Goal: Information Seeking & Learning: Learn about a topic

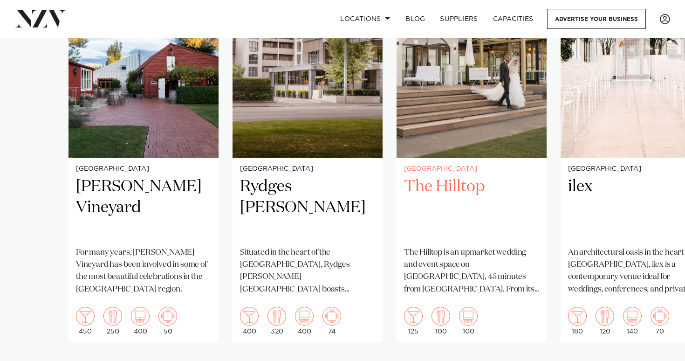
scroll to position [755, 0]
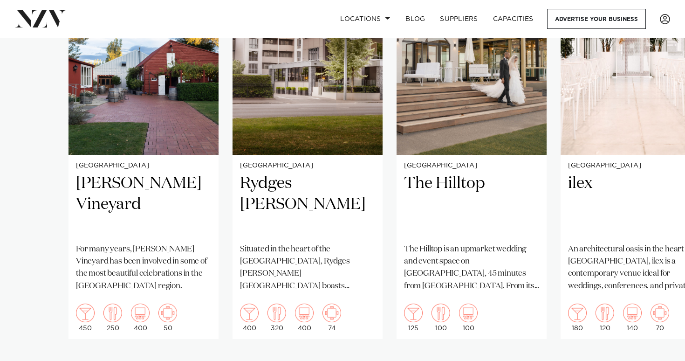
click at [653, 348] on swiper-container "Christchurch Larcomb Vineyard For many years, Larcomb Vineyard has been involve…" at bounding box center [342, 168] width 685 height 430
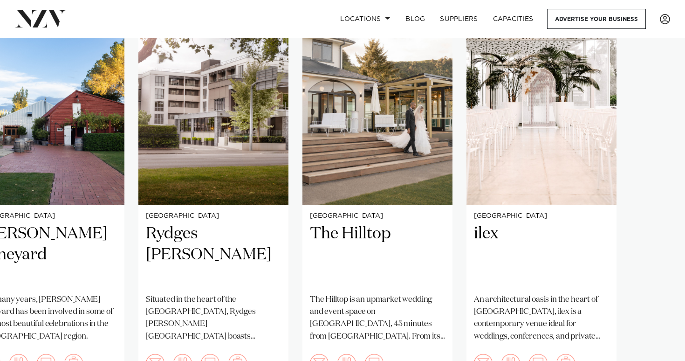
scroll to position [705, 0]
click at [542, 147] on img "4 / 4" at bounding box center [542, 103] width 150 height 201
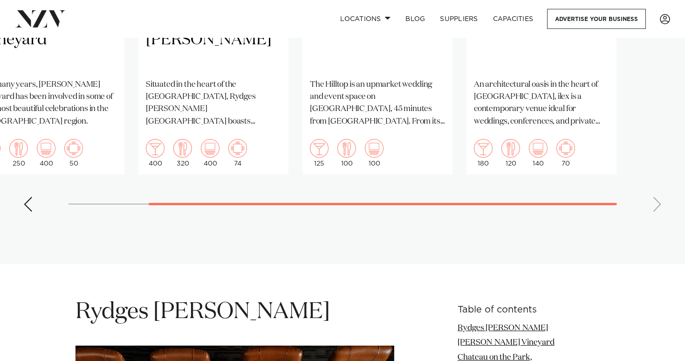
scroll to position [591, 0]
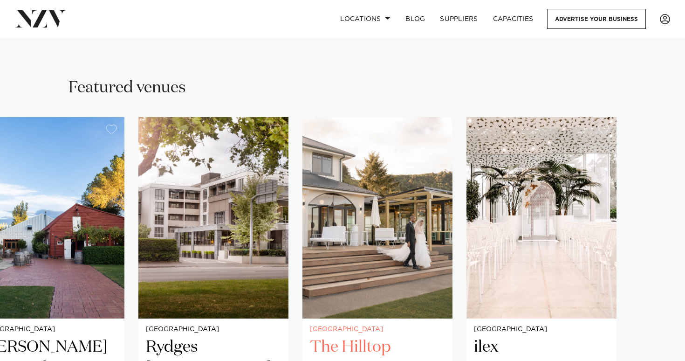
click at [430, 340] on h2 "The Hilltop" at bounding box center [377, 368] width 135 height 63
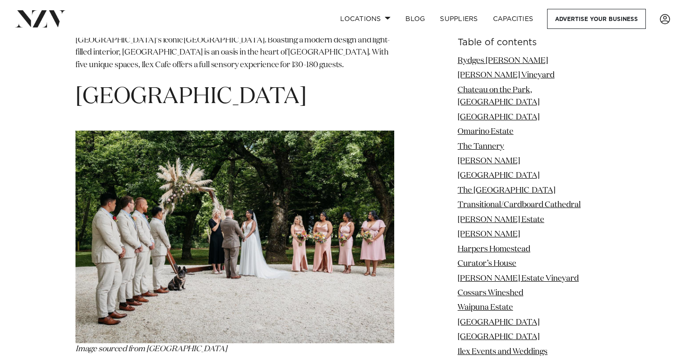
scroll to position [8337, 0]
click at [536, 333] on link "Pemberton Gardens" at bounding box center [499, 337] width 82 height 8
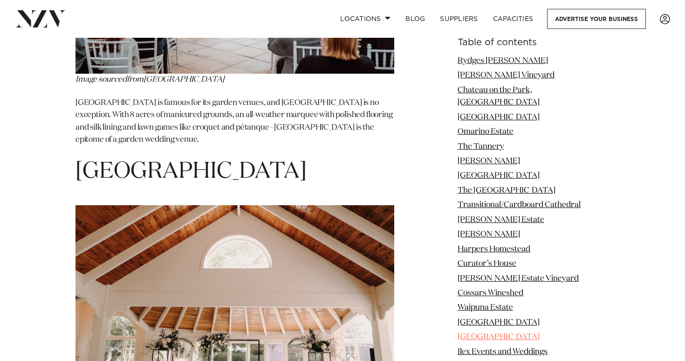
scroll to position [7572, 0]
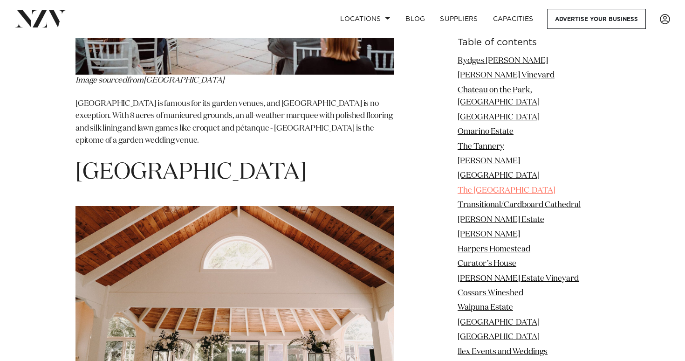
click at [526, 186] on link "The Little Chapel" at bounding box center [507, 190] width 98 height 8
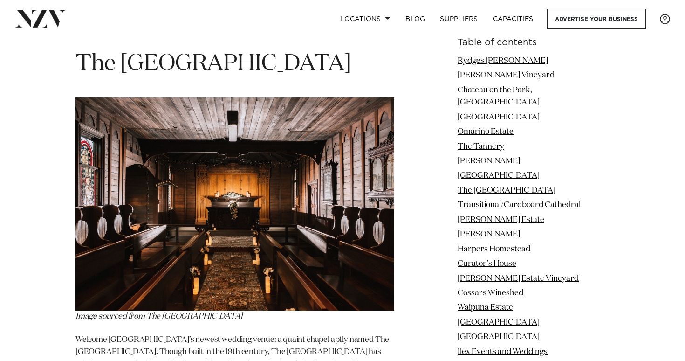
scroll to position [4002, 0]
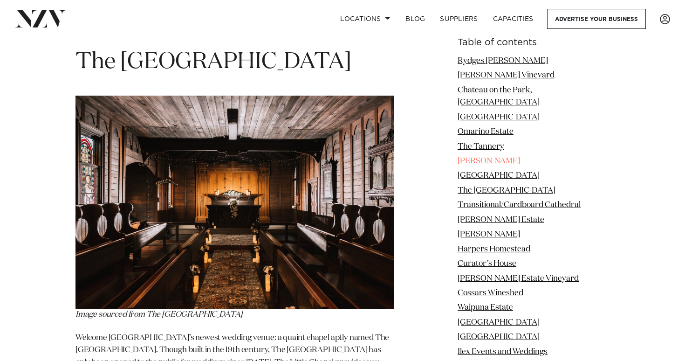
click at [498, 157] on link "Mona Vale" at bounding box center [489, 161] width 62 height 8
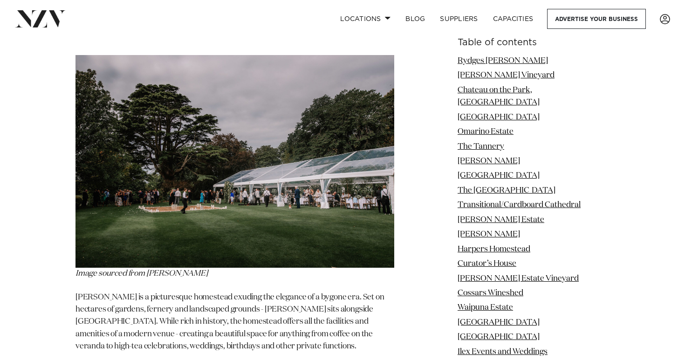
scroll to position [3291, 0]
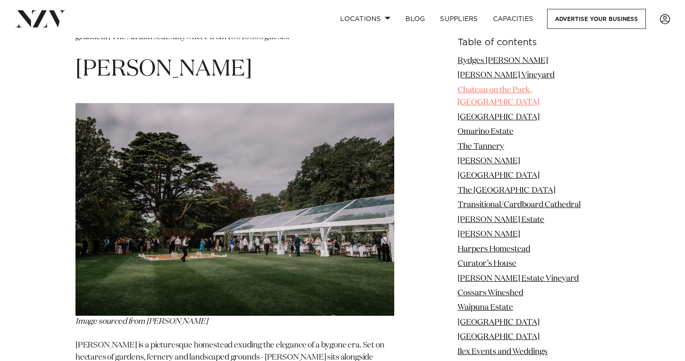
click at [531, 93] on link "Chateau on the Park, Hilton" at bounding box center [499, 96] width 82 height 20
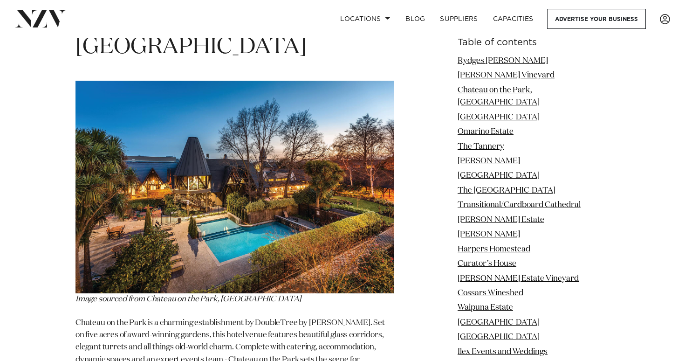
scroll to position [1886, 0]
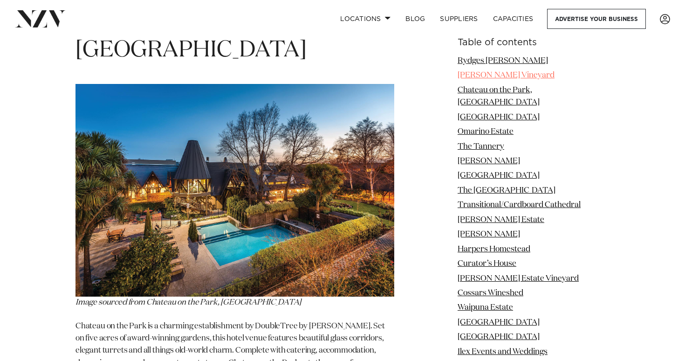
click at [499, 78] on link "Larcomb Vineyard" at bounding box center [506, 75] width 97 height 8
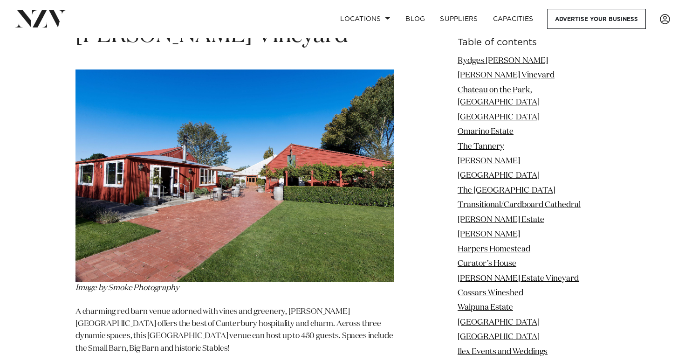
scroll to position [1531, 0]
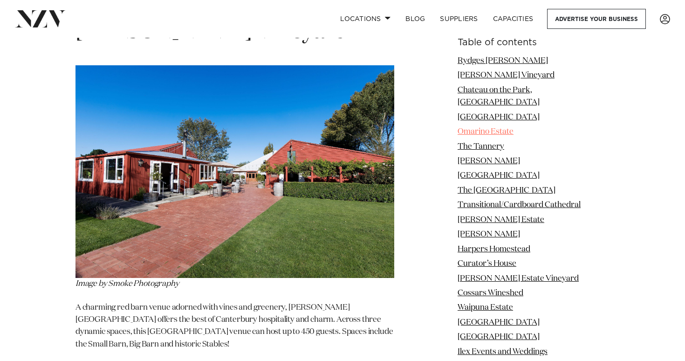
click at [514, 128] on link "Omarino Estate" at bounding box center [486, 132] width 56 height 8
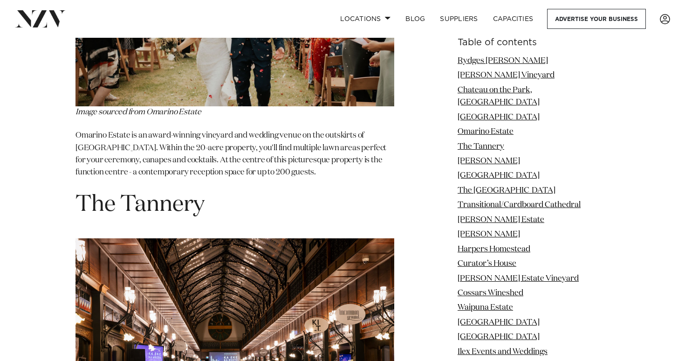
scroll to position [2776, 0]
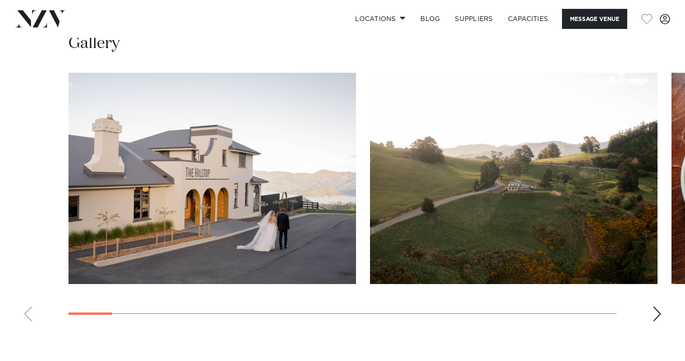
scroll to position [830, 0]
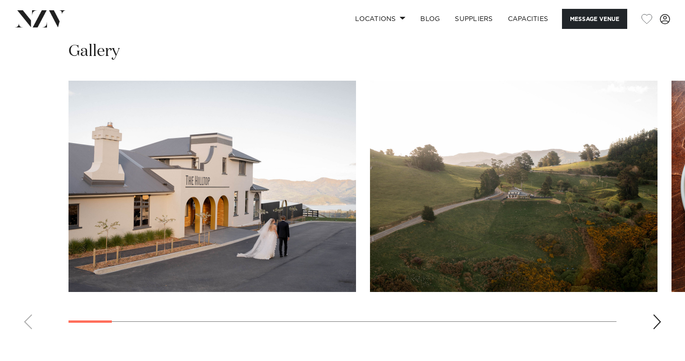
click at [655, 314] on div "Next slide" at bounding box center [657, 321] width 9 height 15
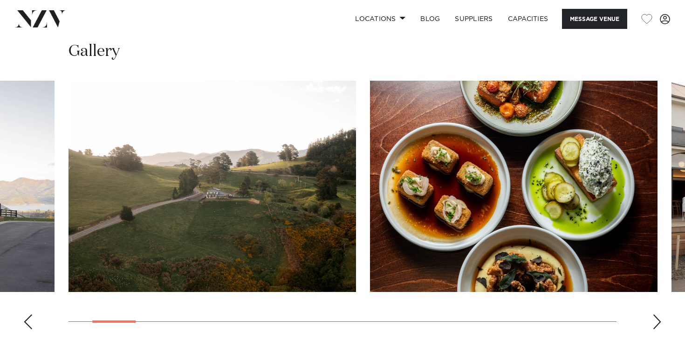
click at [655, 314] on div "Next slide" at bounding box center [657, 321] width 9 height 15
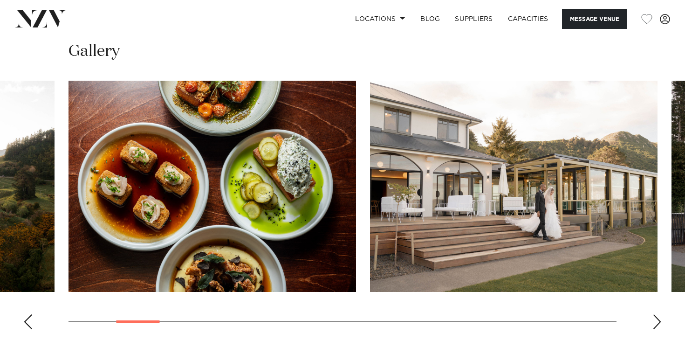
click at [655, 314] on div "Next slide" at bounding box center [657, 321] width 9 height 15
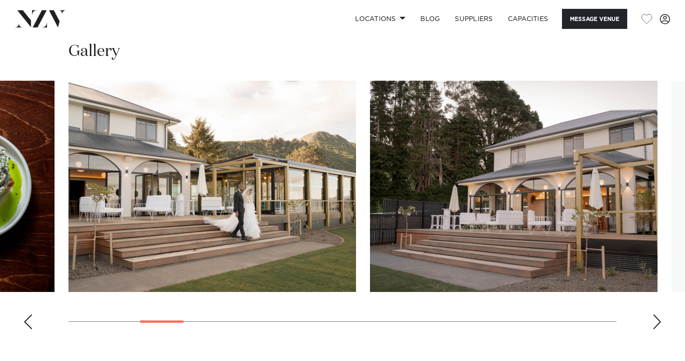
click at [655, 314] on div "Next slide" at bounding box center [657, 321] width 9 height 15
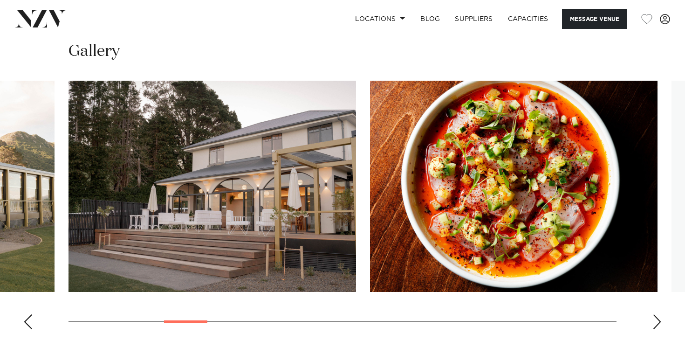
click at [655, 314] on div "Next slide" at bounding box center [657, 321] width 9 height 15
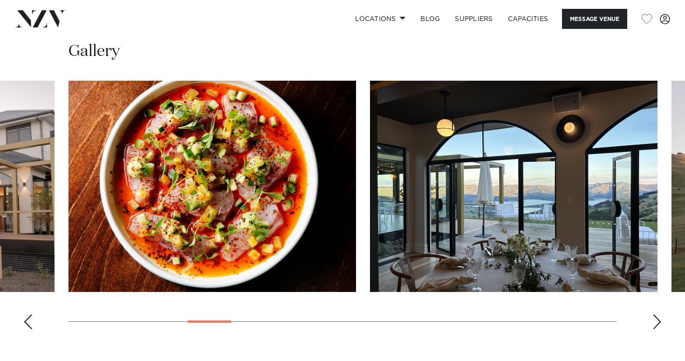
click at [655, 314] on div "Next slide" at bounding box center [657, 321] width 9 height 15
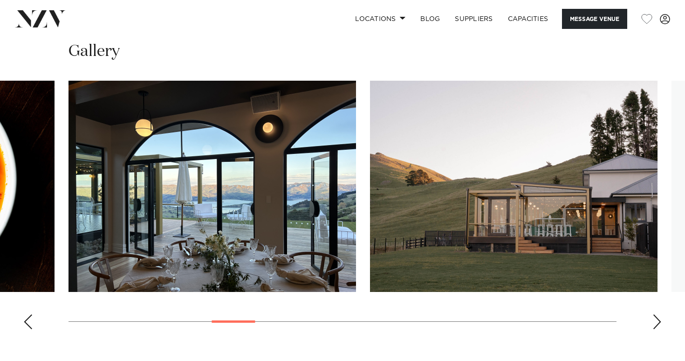
click at [655, 314] on div "Next slide" at bounding box center [657, 321] width 9 height 15
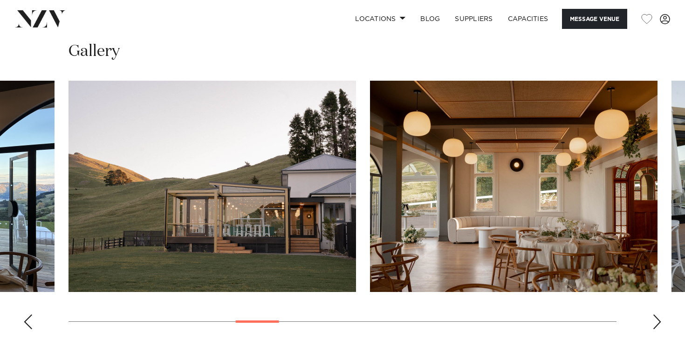
click at [655, 314] on div "Next slide" at bounding box center [657, 321] width 9 height 15
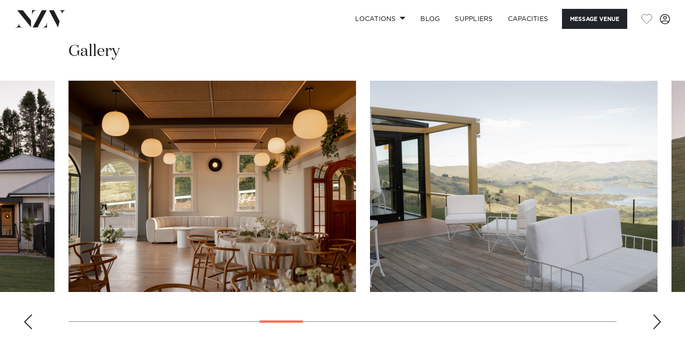
click at [655, 314] on div "Next slide" at bounding box center [657, 321] width 9 height 15
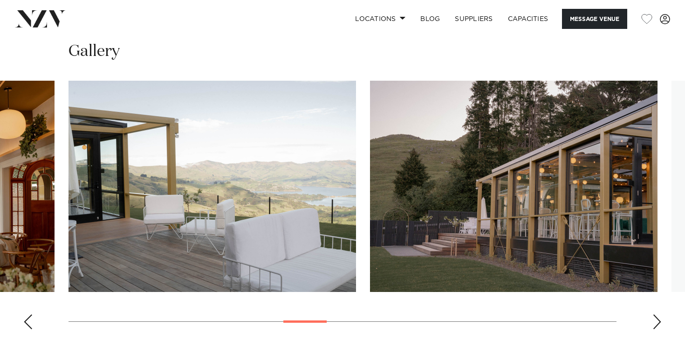
click at [655, 314] on div "Next slide" at bounding box center [657, 321] width 9 height 15
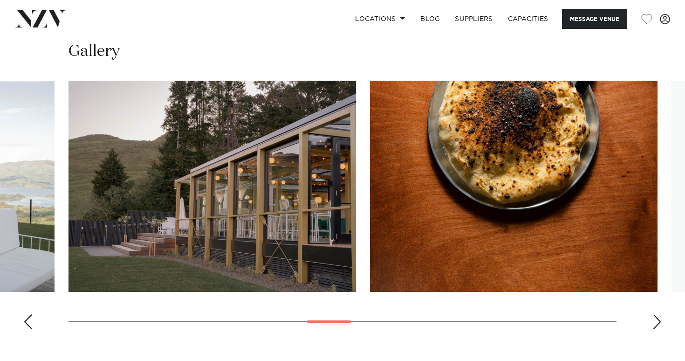
click at [655, 314] on div "Next slide" at bounding box center [657, 321] width 9 height 15
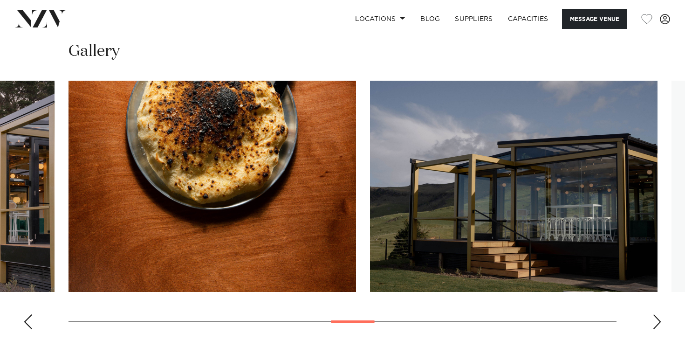
click at [655, 314] on div "Next slide" at bounding box center [657, 321] width 9 height 15
